Goal: Information Seeking & Learning: Learn about a topic

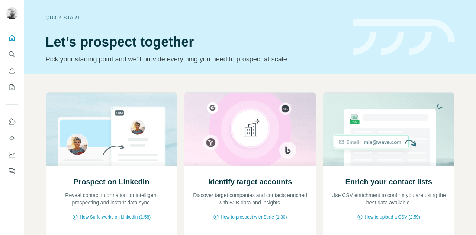
click at [4, 55] on div at bounding box center [12, 102] width 24 height 151
click at [14, 55] on icon "Search" at bounding box center [11, 54] width 7 height 7
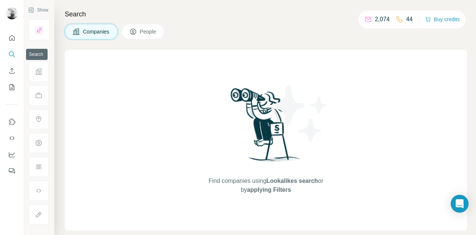
click at [12, 56] on icon "Search" at bounding box center [11, 54] width 7 height 7
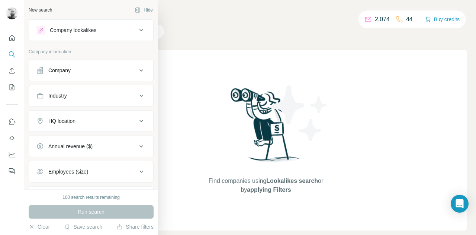
click at [102, 96] on div "Industry" at bounding box center [86, 95] width 100 height 7
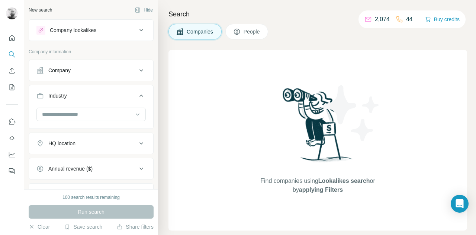
click at [102, 96] on div "Industry" at bounding box center [86, 95] width 100 height 7
click at [97, 124] on button "HQ location" at bounding box center [91, 121] width 124 height 18
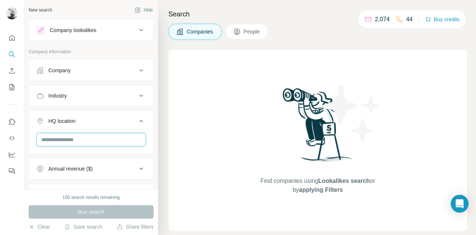
click at [77, 141] on input "text" at bounding box center [90, 139] width 109 height 13
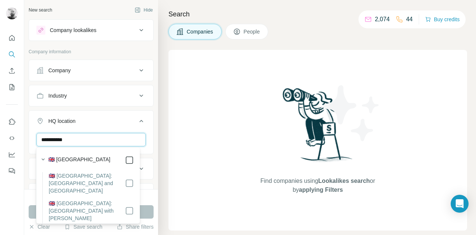
type input "**********"
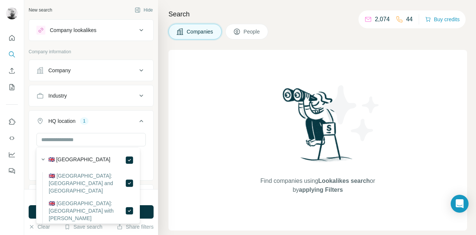
click at [169, 156] on div "Find companies using Lookalikes search or by applying Filters" at bounding box center [317, 140] width 298 height 180
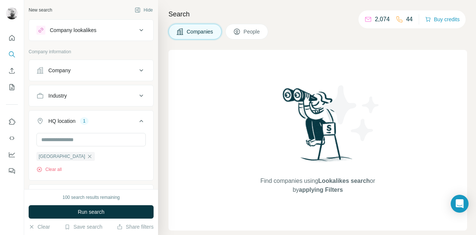
click at [100, 104] on div "Industry" at bounding box center [91, 96] width 125 height 22
click at [103, 98] on div "Industry" at bounding box center [86, 95] width 100 height 7
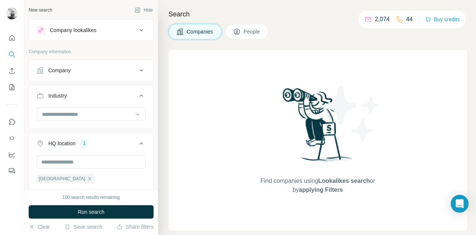
drag, startPoint x: 65, startPoint y: 113, endPoint x: 64, endPoint y: 104, distance: 9.0
click at [64, 104] on button "Industry" at bounding box center [91, 97] width 124 height 21
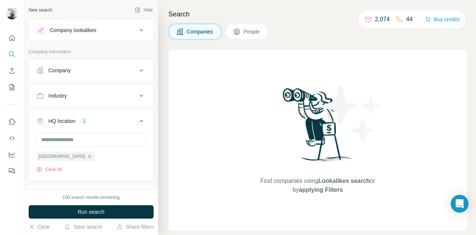
click at [86, 32] on div "Company lookalikes" at bounding box center [73, 29] width 46 height 7
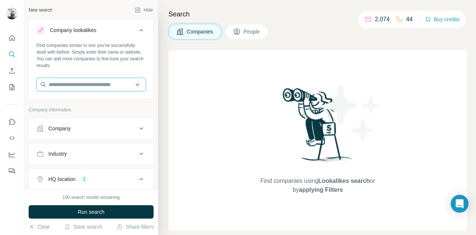
paste input "**********"
click at [109, 82] on input "**********" at bounding box center [90, 84] width 109 height 13
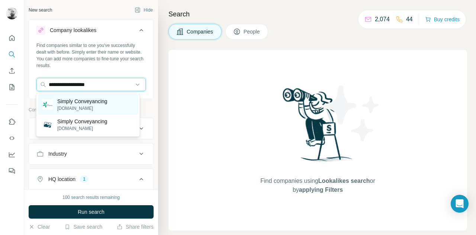
type input "**********"
click at [92, 106] on p "[DOMAIN_NAME]" at bounding box center [82, 108] width 50 height 7
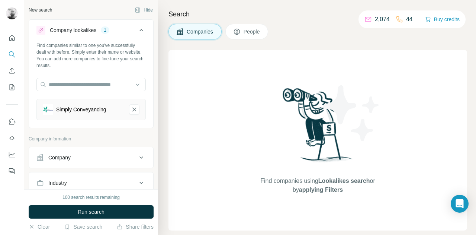
drag, startPoint x: 97, startPoint y: 215, endPoint x: 103, endPoint y: 144, distance: 71.6
click at [103, 144] on div "New search Hide Company lookalikes 1 Find companies similar to one you've succe…" at bounding box center [91, 117] width 134 height 235
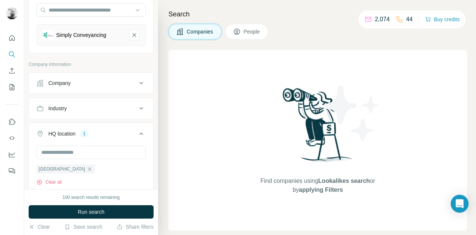
click at [90, 210] on span "Run search" at bounding box center [91, 211] width 27 height 7
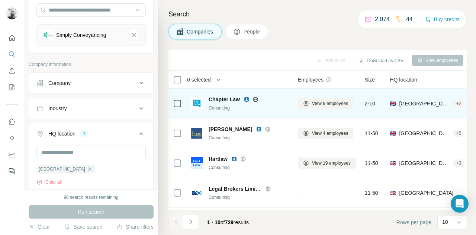
click at [248, 100] on img at bounding box center [246, 99] width 6 height 6
click at [248, 98] on img at bounding box center [246, 99] width 6 height 6
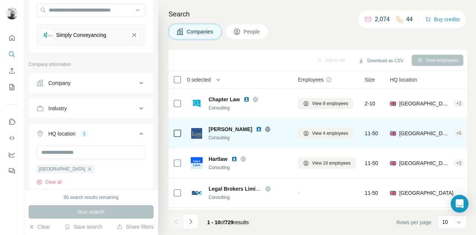
click at [256, 130] on img at bounding box center [259, 129] width 6 height 6
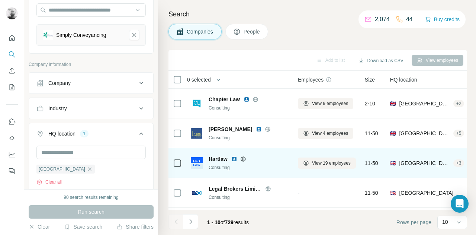
click at [235, 156] on img at bounding box center [234, 159] width 6 height 6
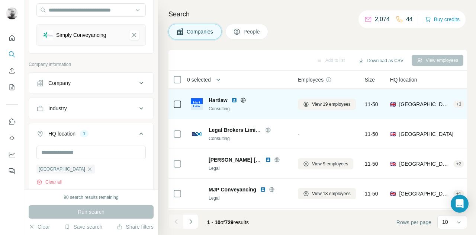
scroll to position [37, 0]
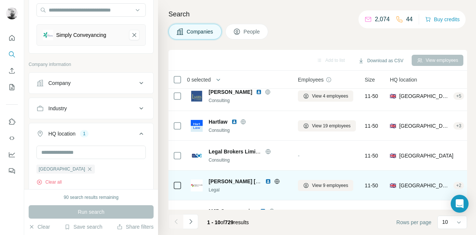
click at [267, 181] on img at bounding box center [268, 181] width 6 height 6
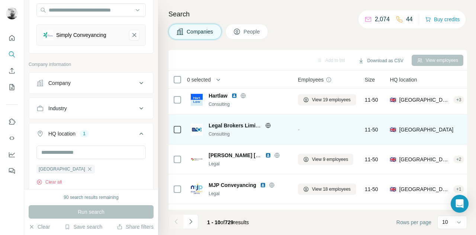
scroll to position [74, 0]
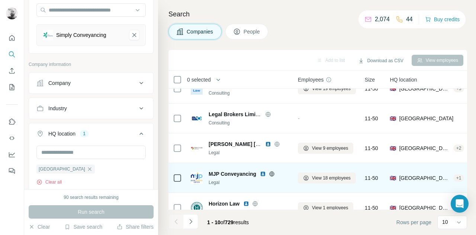
click at [263, 173] on img at bounding box center [263, 174] width 6 height 6
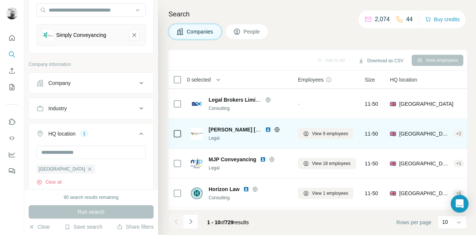
scroll to position [112, 0]
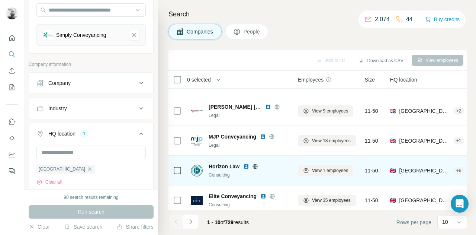
click at [245, 165] on img at bounding box center [246, 166] width 6 height 6
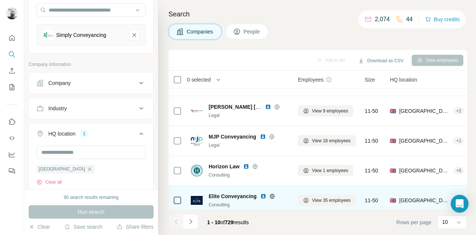
scroll to position [149, 0]
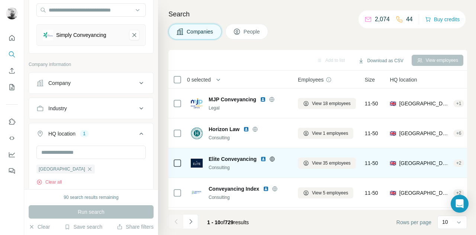
click at [262, 160] on img at bounding box center [263, 159] width 6 height 6
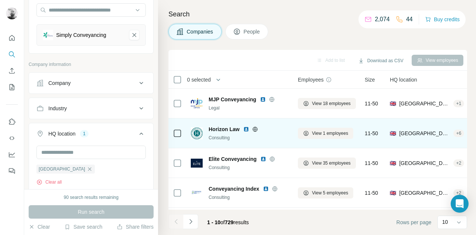
scroll to position [180, 0]
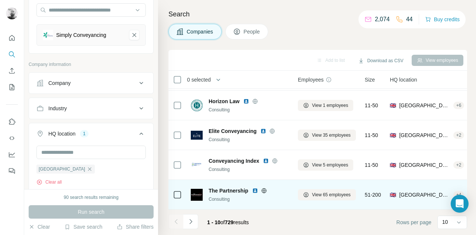
click at [256, 187] on img at bounding box center [255, 190] width 6 height 6
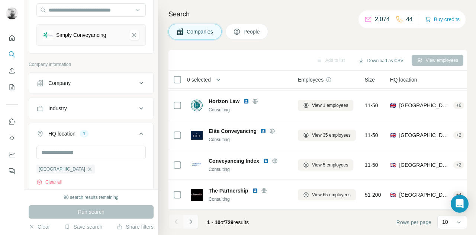
click at [189, 223] on icon "Navigate to next page" at bounding box center [190, 220] width 7 height 7
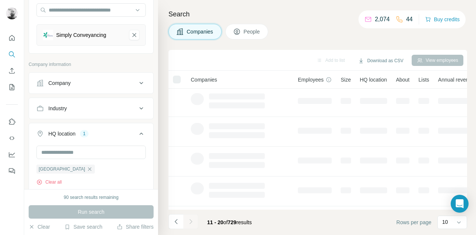
scroll to position [0, 0]
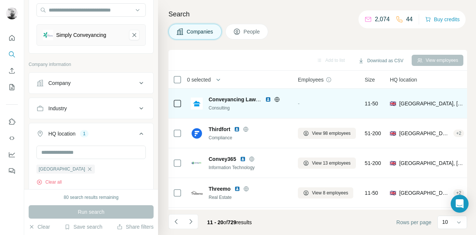
click at [267, 98] on img at bounding box center [268, 99] width 6 height 6
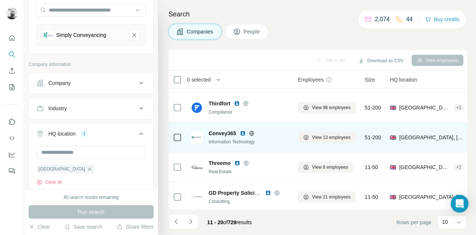
scroll to position [37, 0]
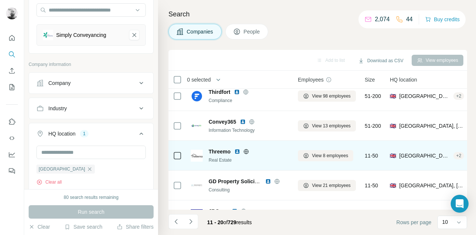
click at [236, 151] on img at bounding box center [237, 151] width 6 height 6
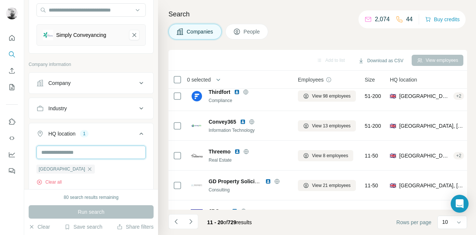
click at [81, 149] on input "text" at bounding box center [90, 151] width 109 height 13
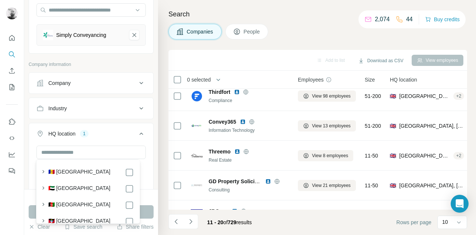
click at [94, 112] on button "Industry" at bounding box center [91, 108] width 124 height 18
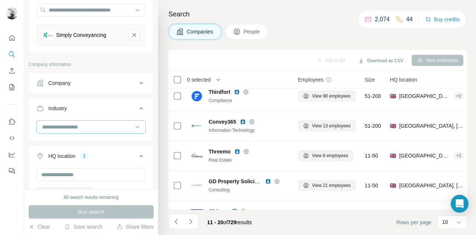
click at [74, 129] on input at bounding box center [87, 127] width 92 height 8
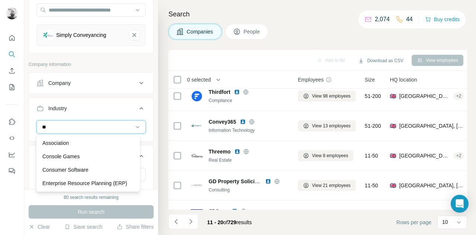
type input "*"
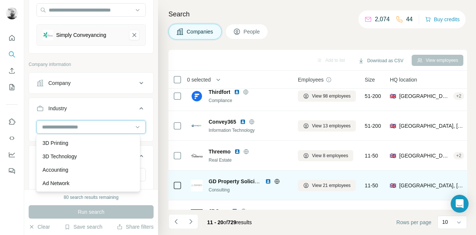
scroll to position [112, 0]
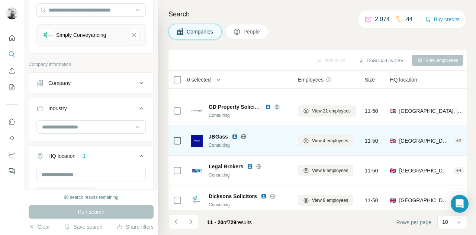
click at [235, 136] on img at bounding box center [235, 136] width 6 height 6
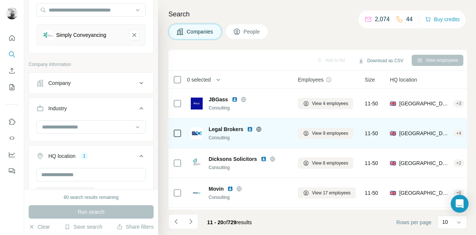
click at [248, 127] on img at bounding box center [250, 129] width 6 height 6
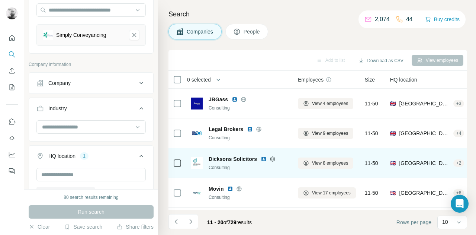
click at [262, 156] on img at bounding box center [264, 159] width 6 height 6
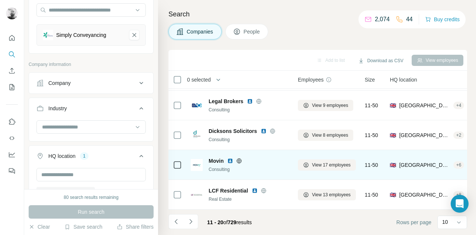
click at [230, 158] on img at bounding box center [230, 161] width 6 height 6
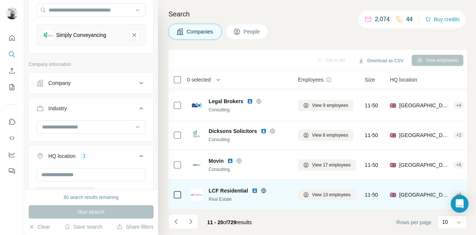
click at [255, 187] on img at bounding box center [255, 190] width 6 height 6
